Goal: Transaction & Acquisition: Purchase product/service

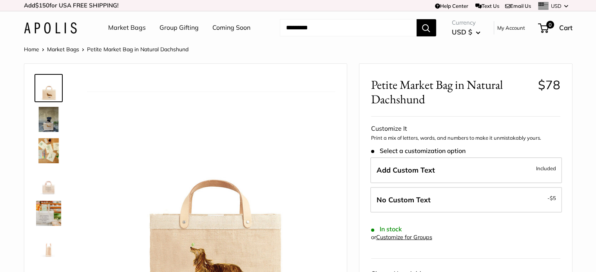
click at [53, 30] on img at bounding box center [50, 27] width 53 height 11
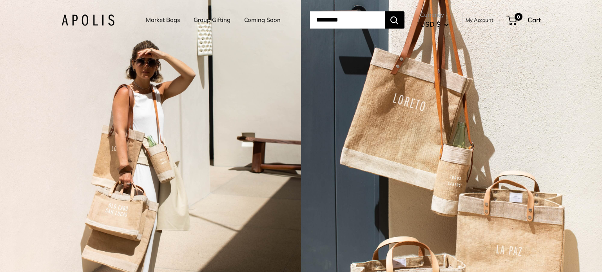
click at [103, 17] on img at bounding box center [88, 20] width 53 height 11
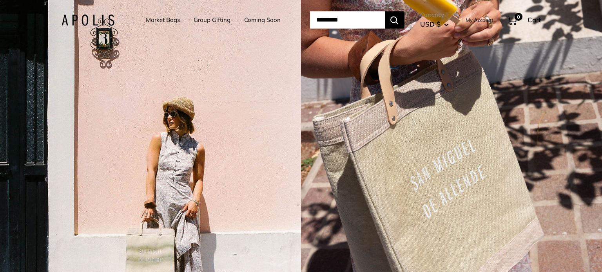
click at [353, 15] on input "Search..." at bounding box center [347, 19] width 75 height 17
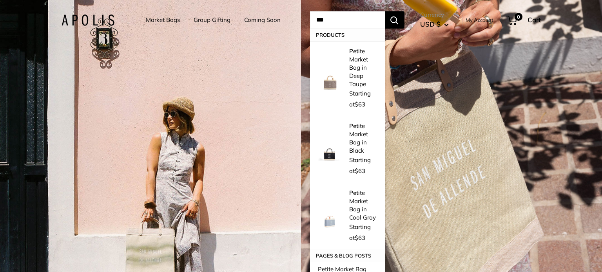
type input "***"
click at [385, 11] on button "Search" at bounding box center [395, 19] width 20 height 17
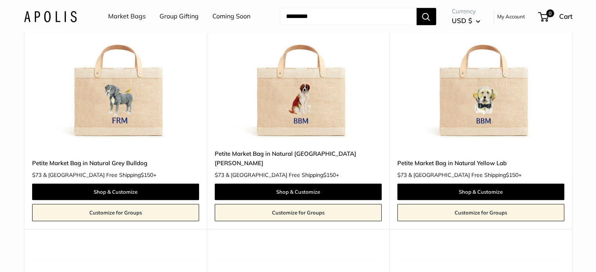
scroll to position [419, 0]
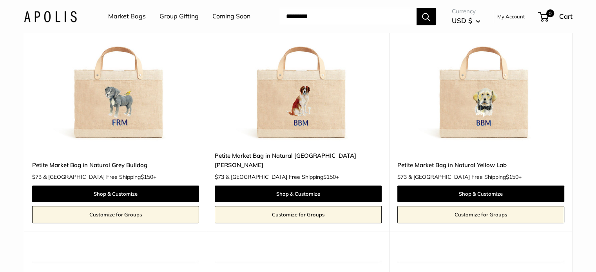
click at [0, 0] on img at bounding box center [0, 0] width 0 height 0
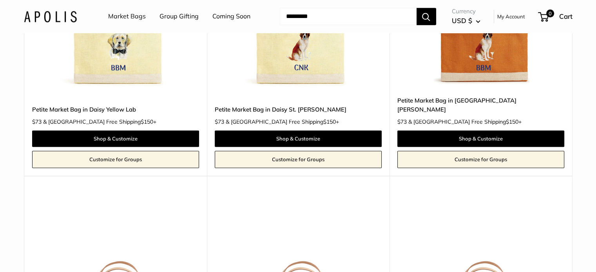
scroll to position [1011, 0]
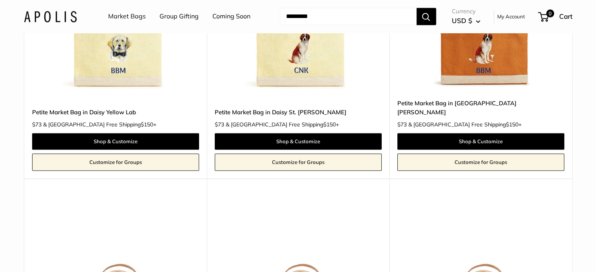
click at [0, 0] on img at bounding box center [0, 0] width 0 height 0
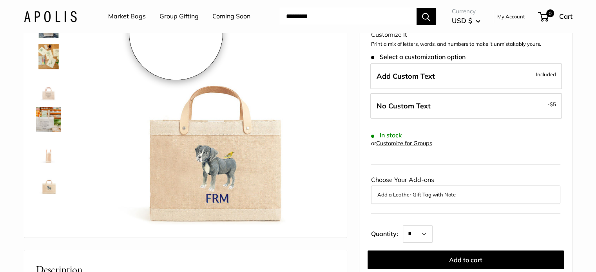
scroll to position [94, 0]
